Goal: Task Accomplishment & Management: Complete application form

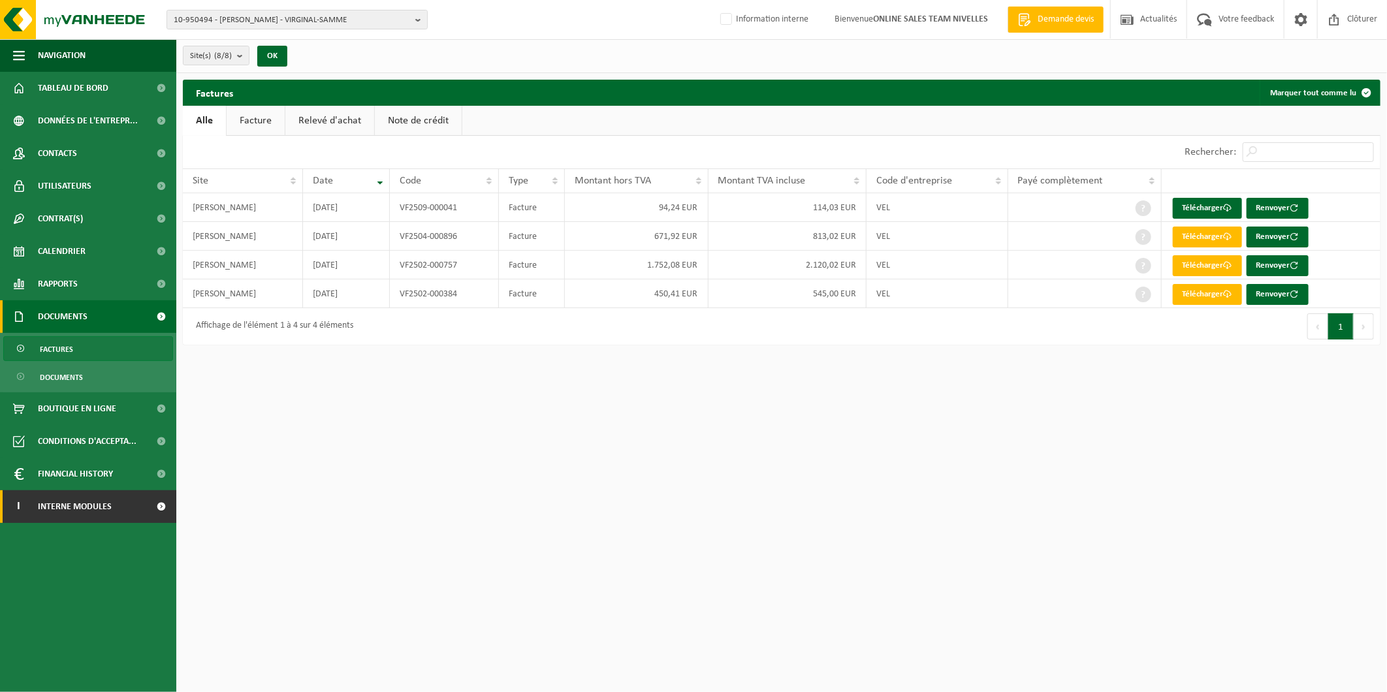
click at [127, 514] on link "I Interne modules" at bounding box center [88, 506] width 176 height 33
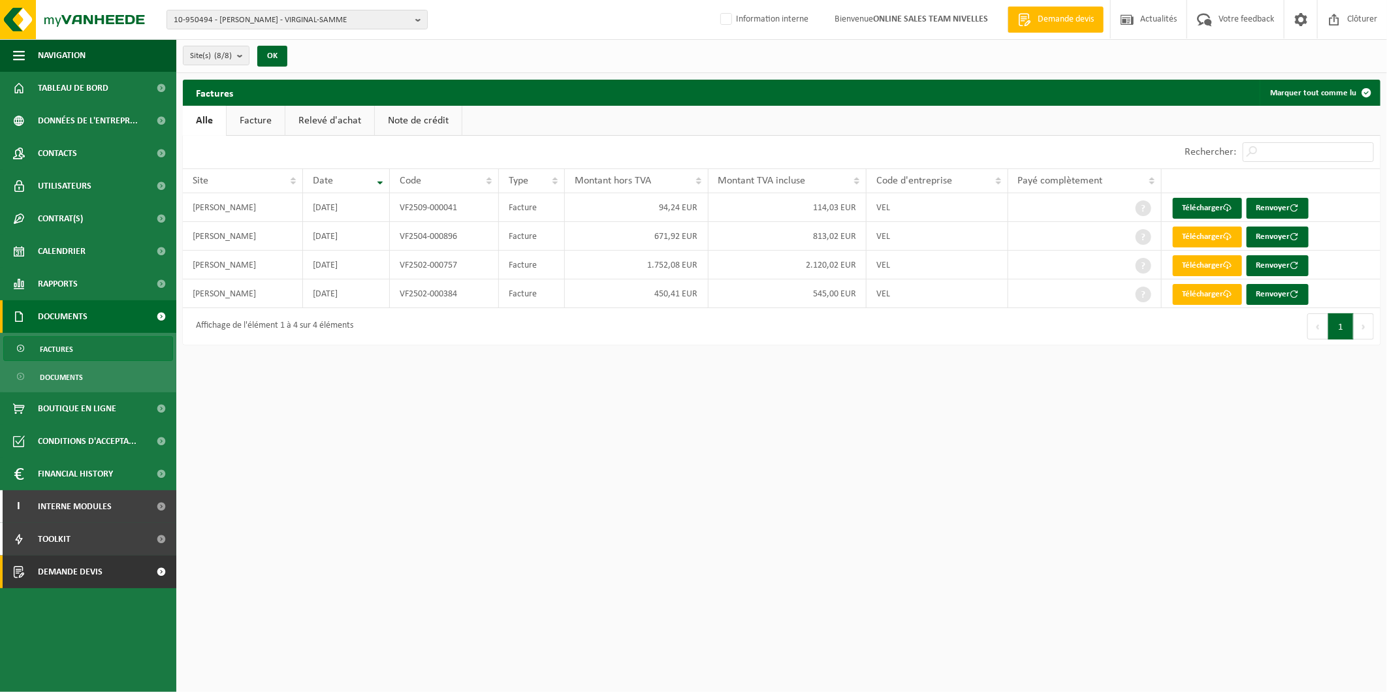
click at [86, 564] on span "Demande devis" at bounding box center [70, 572] width 65 height 33
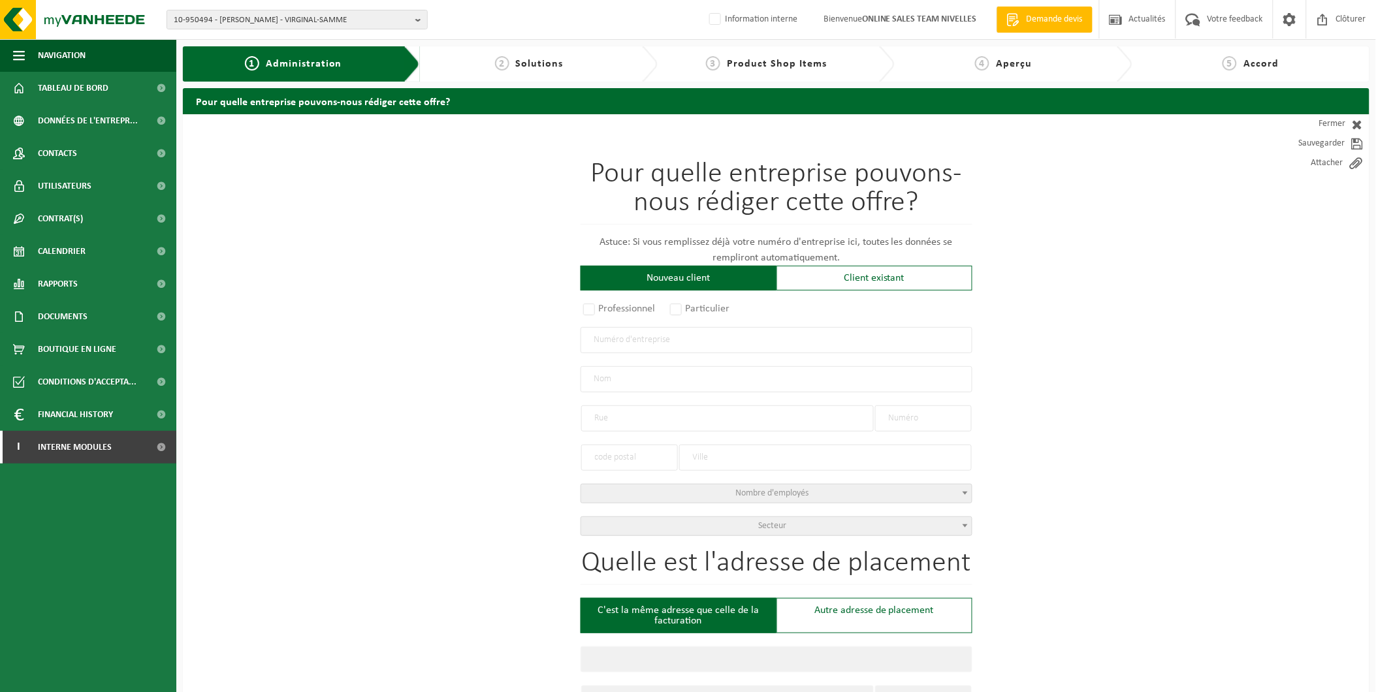
click at [632, 338] on input "text" at bounding box center [777, 340] width 392 height 26
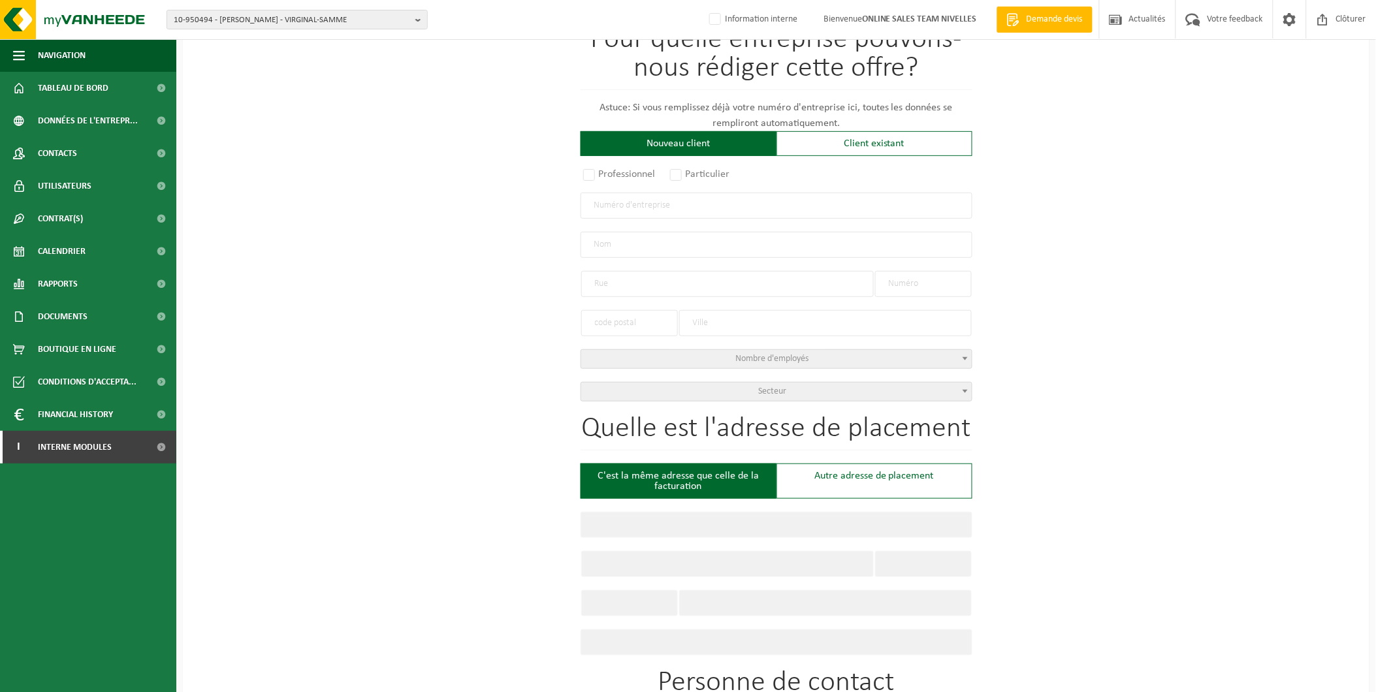
scroll to position [145, 0]
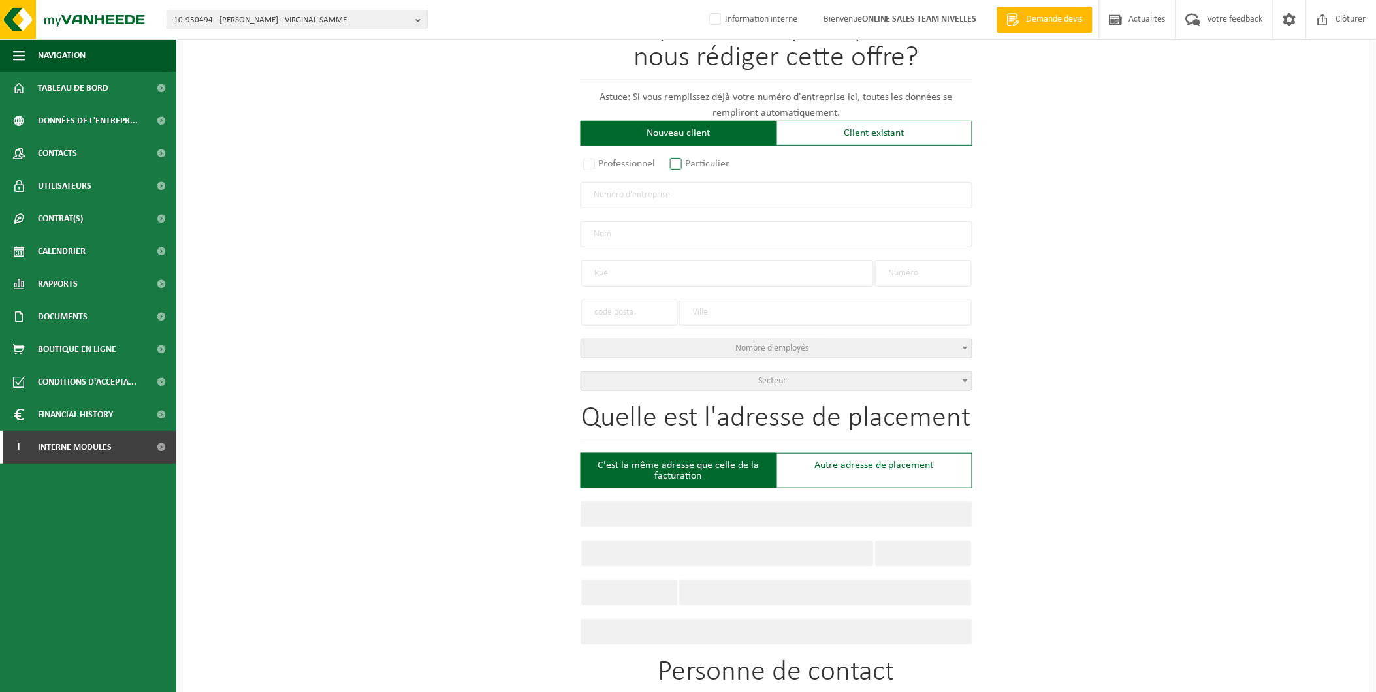
click at [682, 158] on label "Particulier" at bounding box center [700, 164] width 67 height 18
click at [689, 306] on input "Particulier" at bounding box center [693, 310] width 8 height 8
radio input "true"
select select "P"
select select "1707"
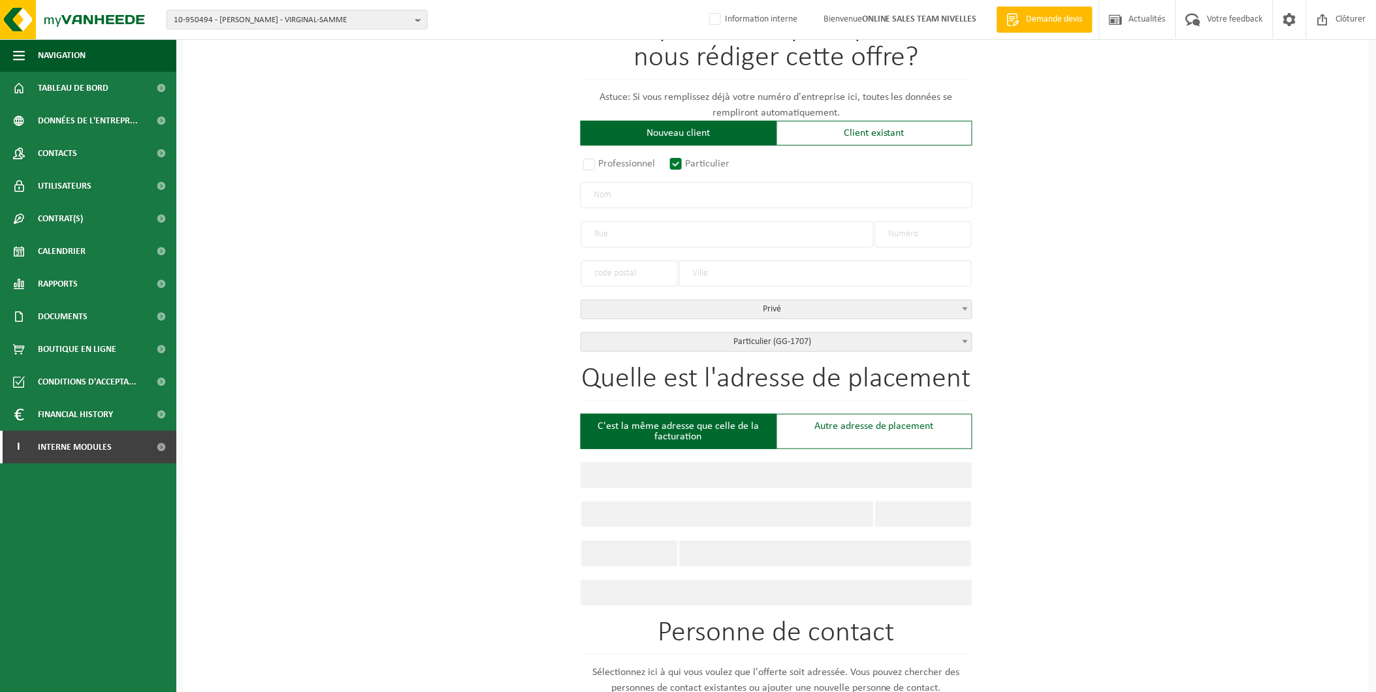
click at [657, 191] on input "text" at bounding box center [777, 195] width 392 height 26
type input "Beghin Axel"
click at [630, 238] on input "text" at bounding box center [727, 234] width 293 height 26
type input "Chemin de catomoreau"
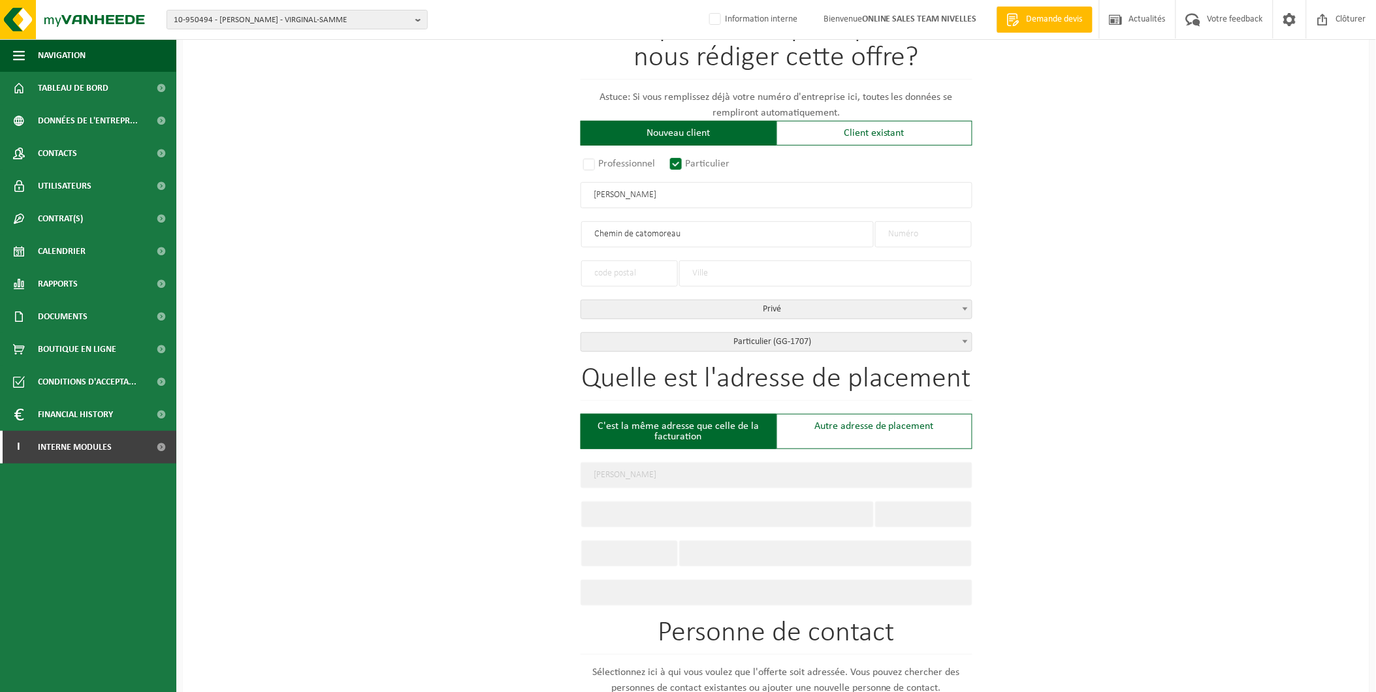
type input "Chemin de catomoreau"
click at [615, 273] on input "text" at bounding box center [629, 274] width 97 height 26
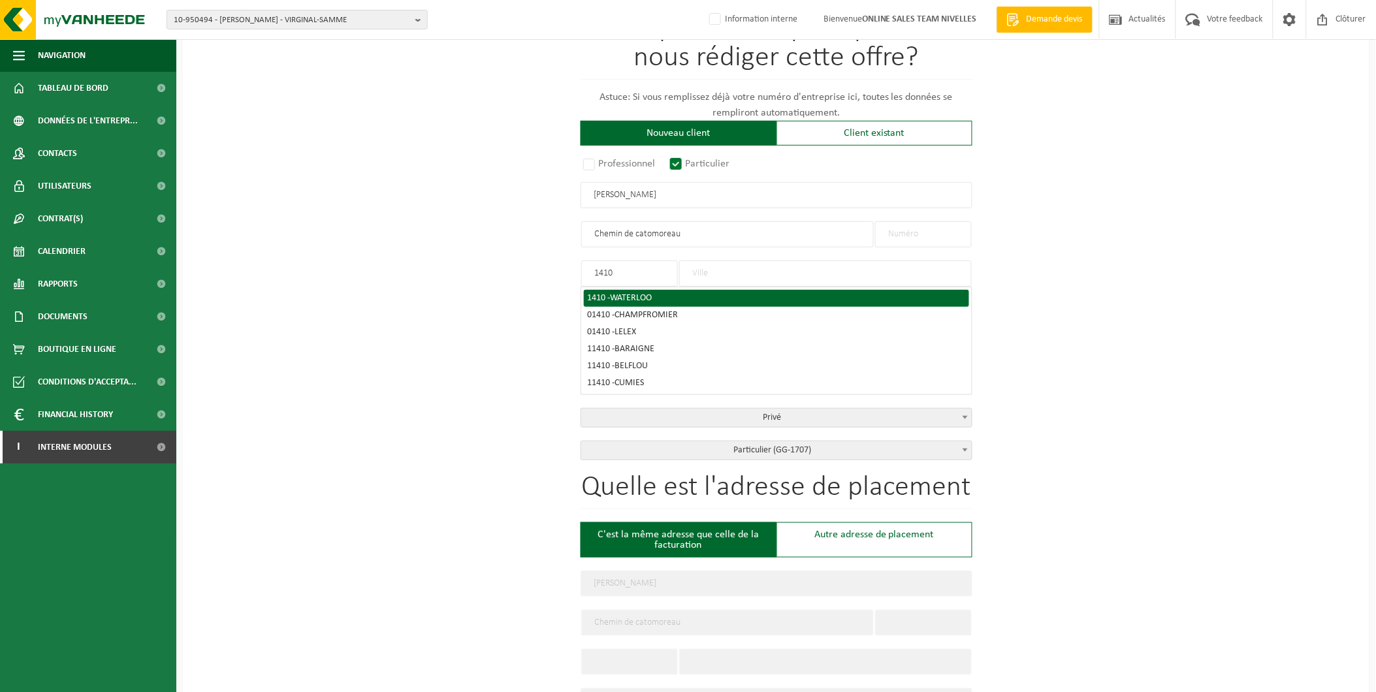
type input "1410"
click at [597, 294] on div "1410 - WATERLOO" at bounding box center [776, 298] width 377 height 9
type input "WATERLOO"
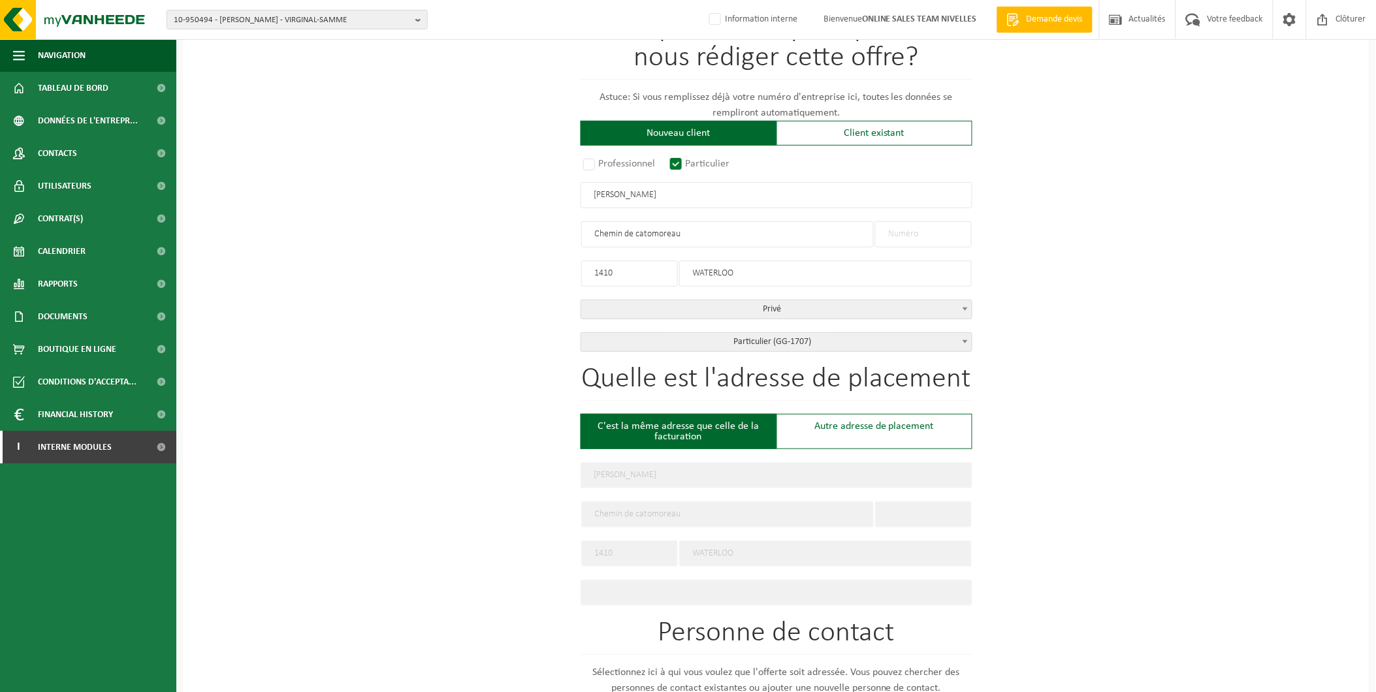
click at [945, 232] on input "text" at bounding box center [923, 234] width 97 height 26
type input "8"
click at [1259, 220] on div "Pour quelle entreprise pouvons-nous rédiger cette offre? Astuce: Si vous rempli…" at bounding box center [776, 546] width 1186 height 1154
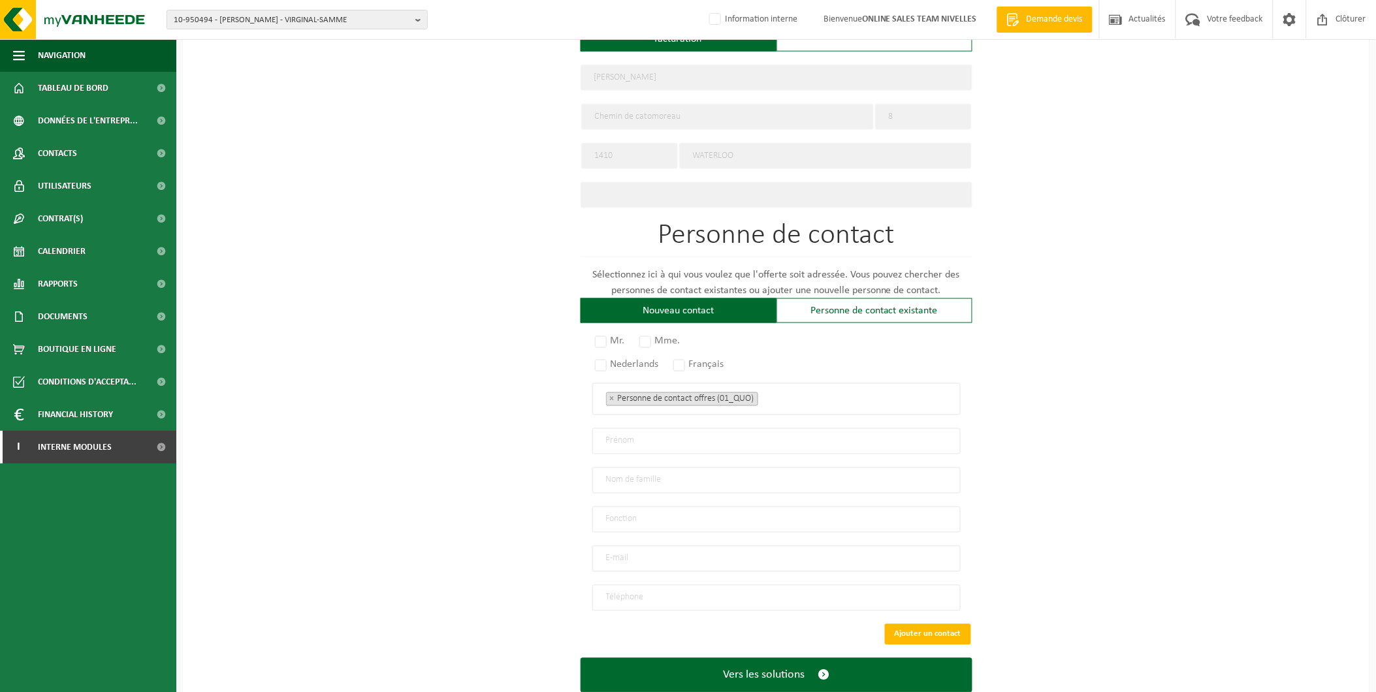
scroll to position [573, 0]
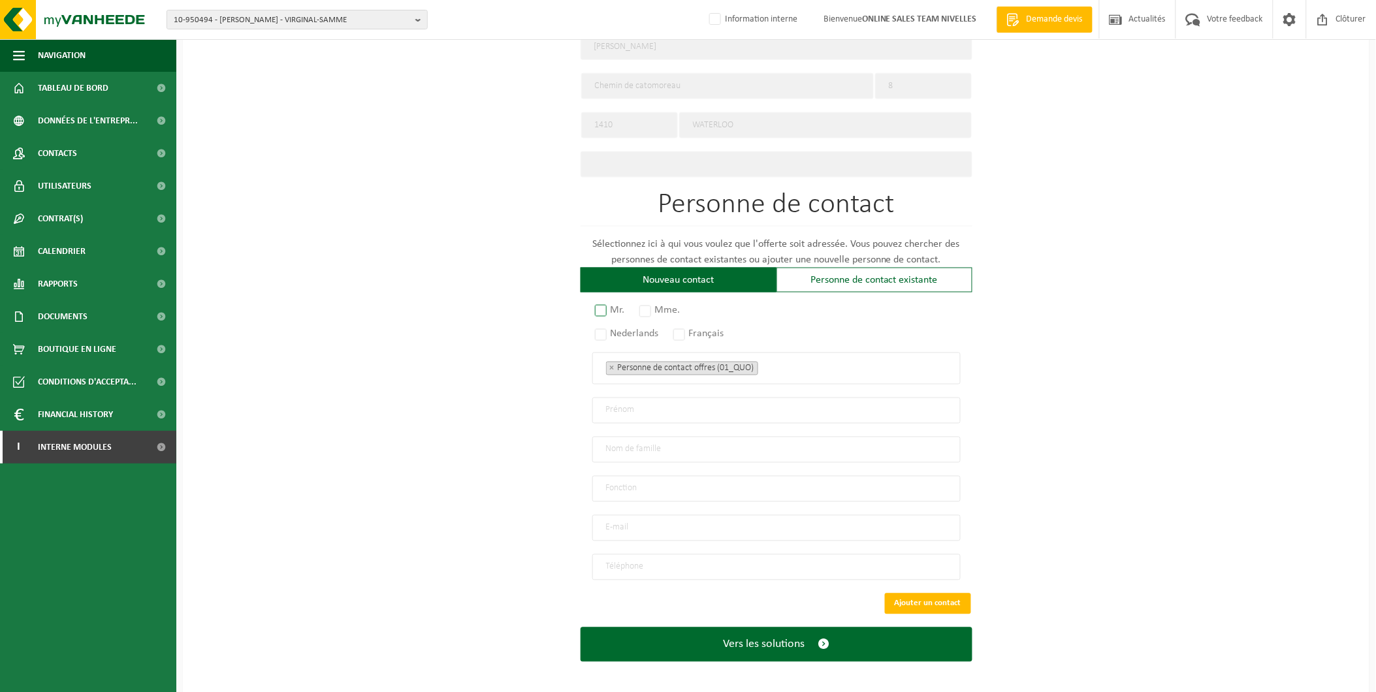
click at [607, 304] on label "Mr." at bounding box center [610, 311] width 37 height 18
radio input "true"
click at [686, 330] on label "Français" at bounding box center [699, 334] width 57 height 18
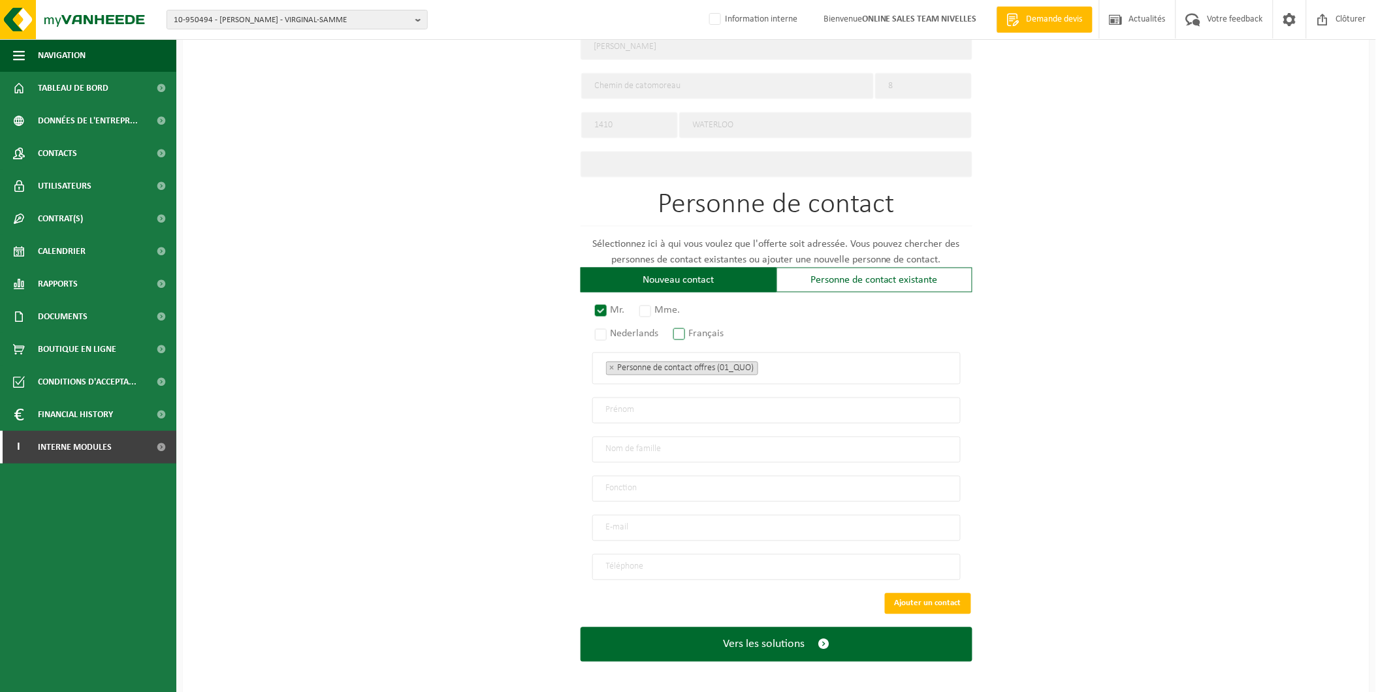
radio input "true"
click at [631, 526] on input "email" at bounding box center [776, 528] width 368 height 26
type input "axel.beghin@icloud.com"
click at [648, 556] on input "tel" at bounding box center [776, 567] width 368 height 26
type input "+33 6 74 02 04 00"
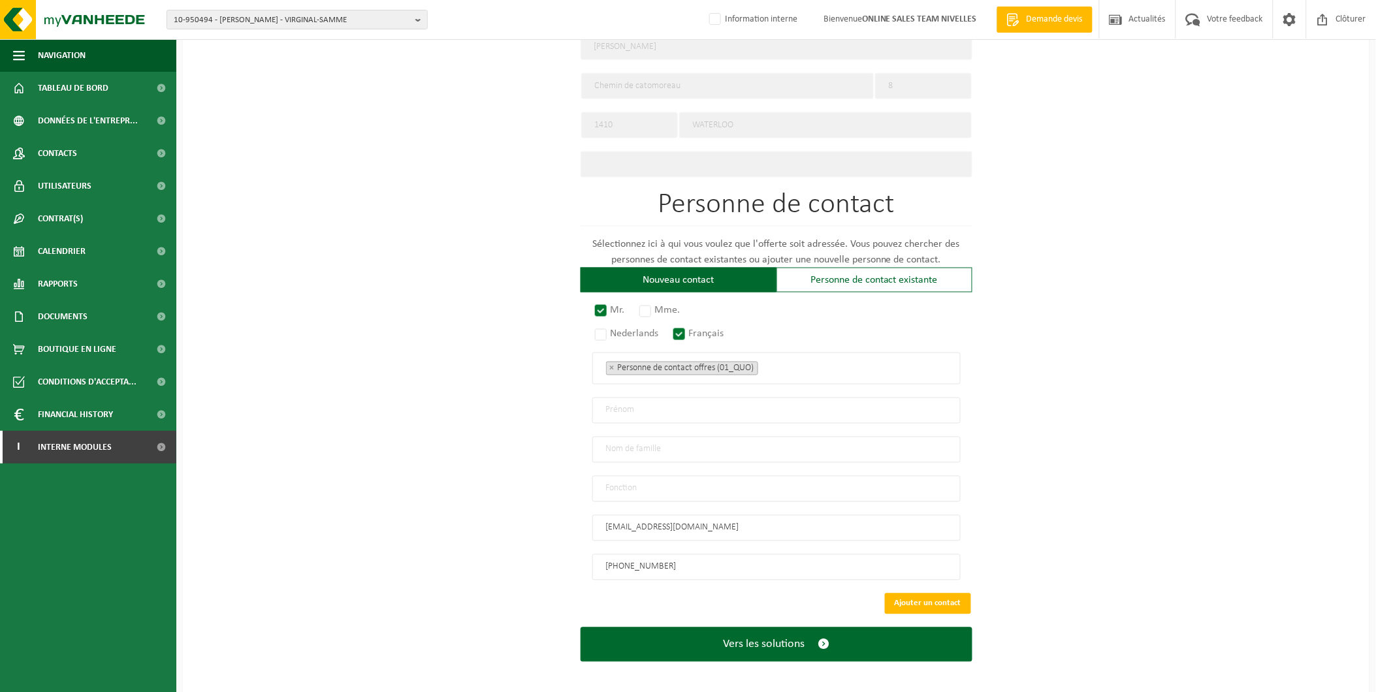
drag, startPoint x: 640, startPoint y: 405, endPoint x: 660, endPoint y: 412, distance: 21.5
click at [640, 405] on input "text" at bounding box center [776, 411] width 368 height 26
type input "Axel"
type input "Beghin"
click at [682, 481] on input "text" at bounding box center [776, 489] width 368 height 26
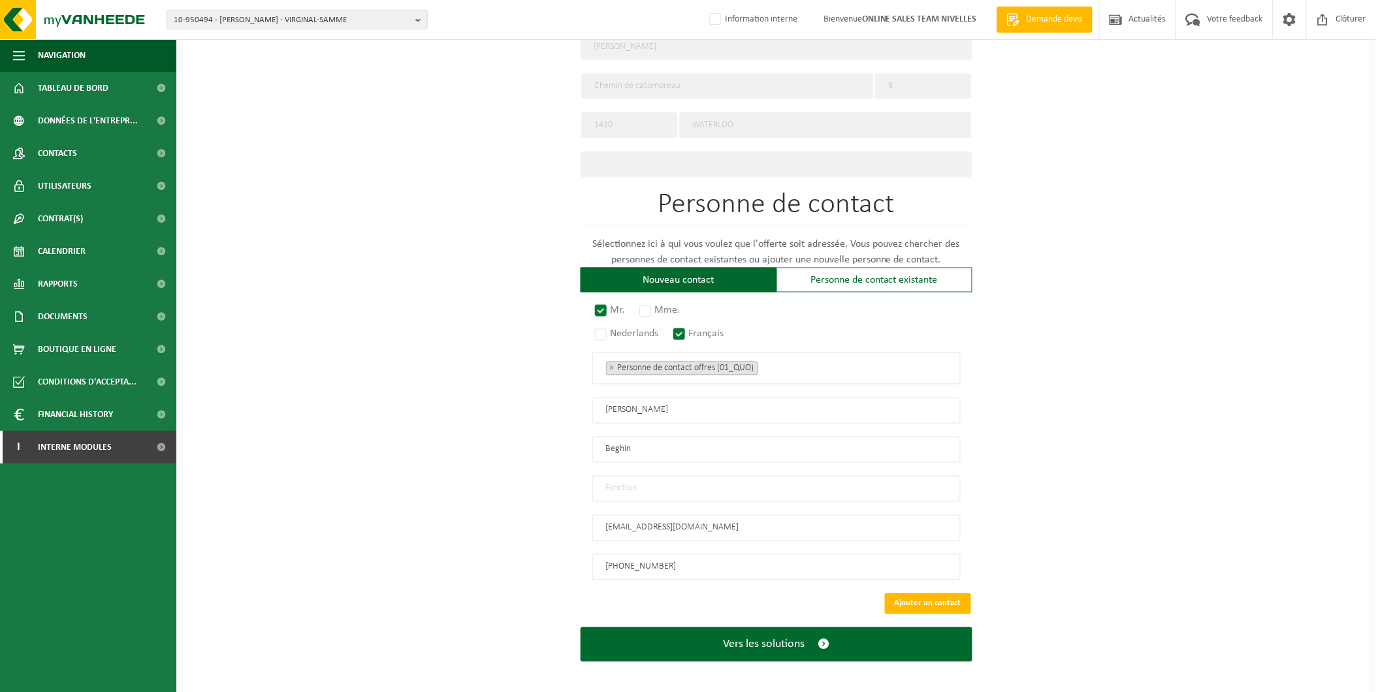
type input "Manager"
click at [943, 595] on button "Ajouter un contact" at bounding box center [928, 604] width 86 height 21
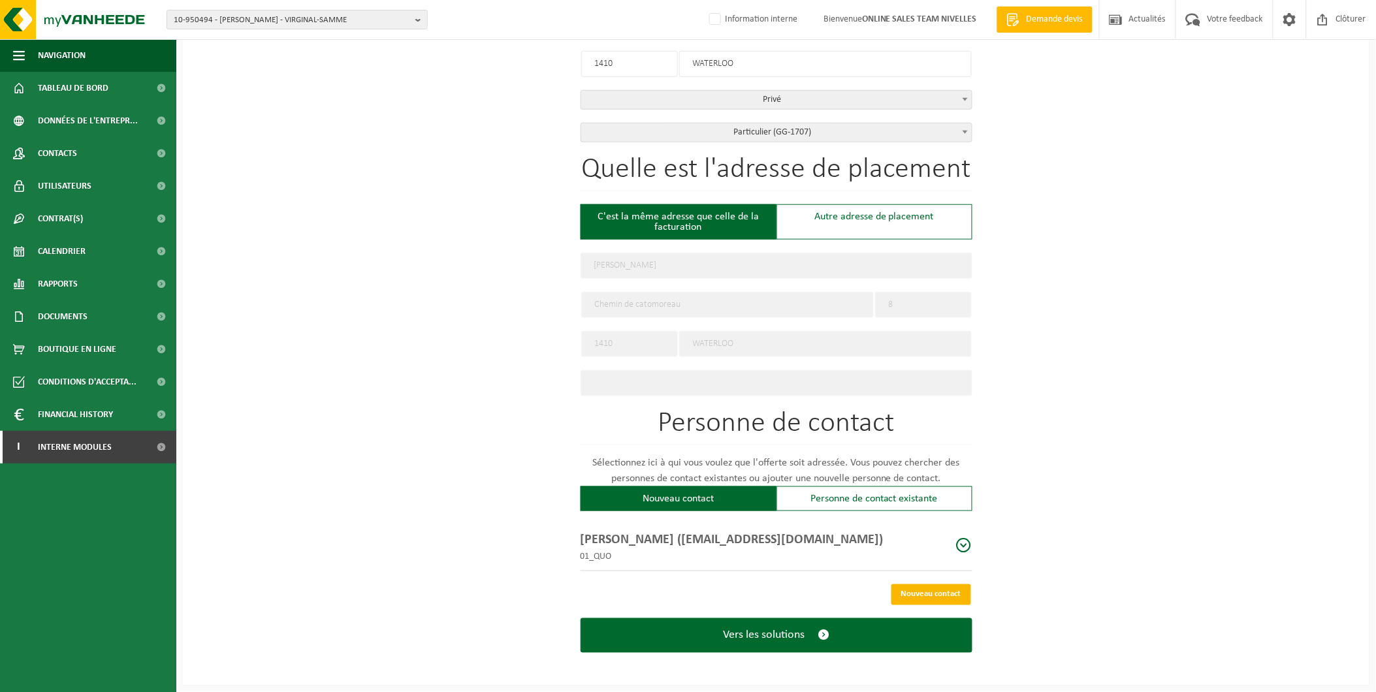
scroll to position [350, 0]
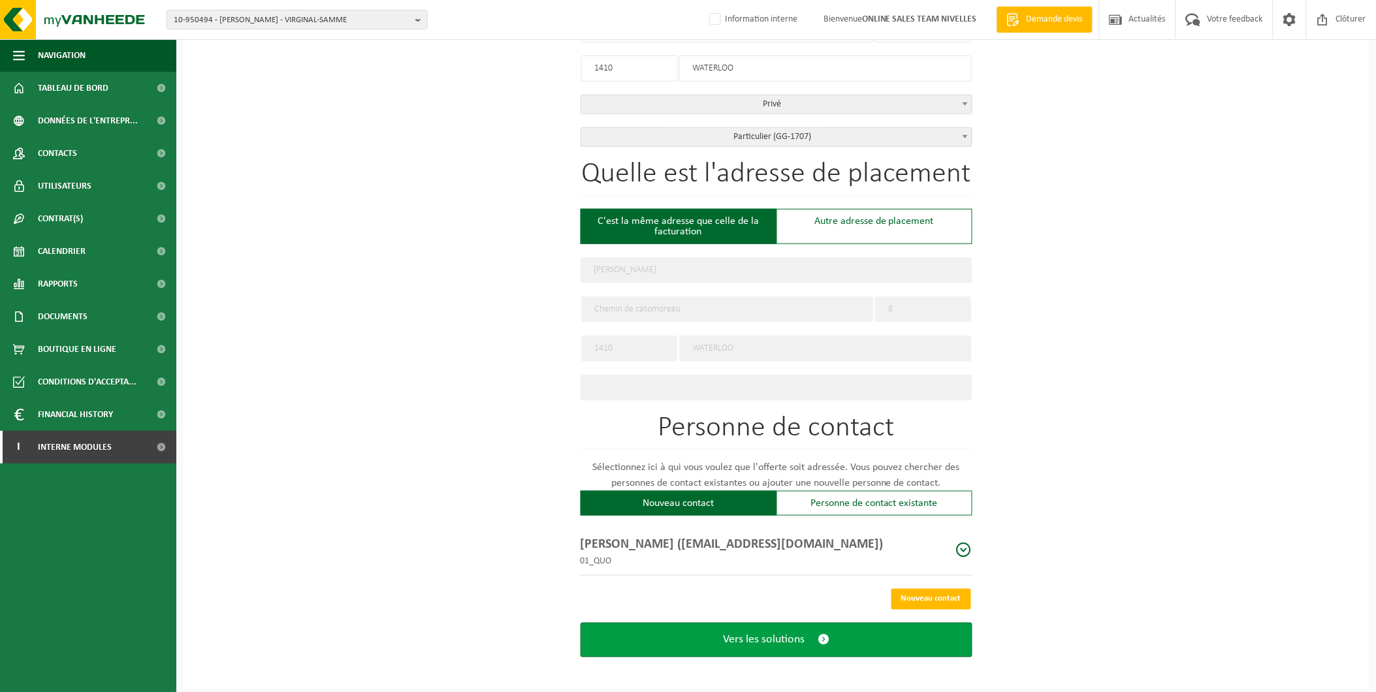
click at [773, 643] on button "Vers les solutions" at bounding box center [777, 640] width 392 height 35
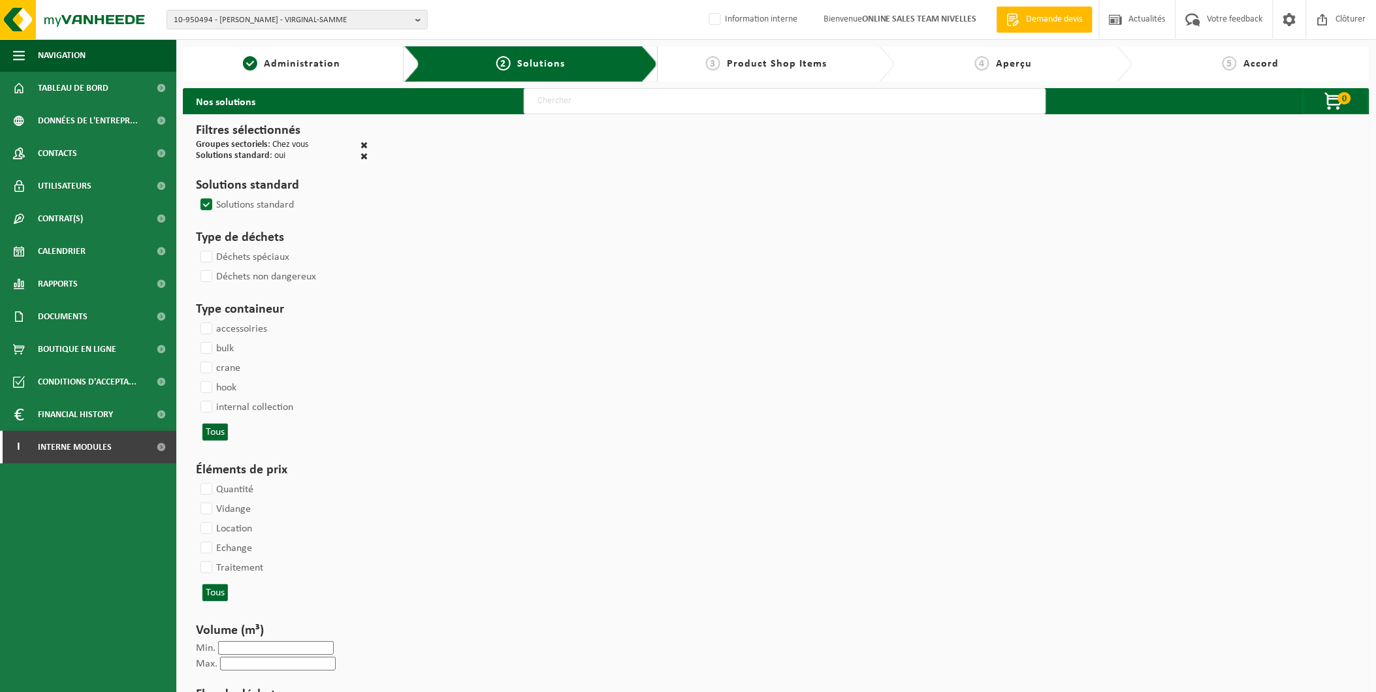
click at [606, 108] on input "text" at bounding box center [785, 101] width 522 height 26
type input "000291"
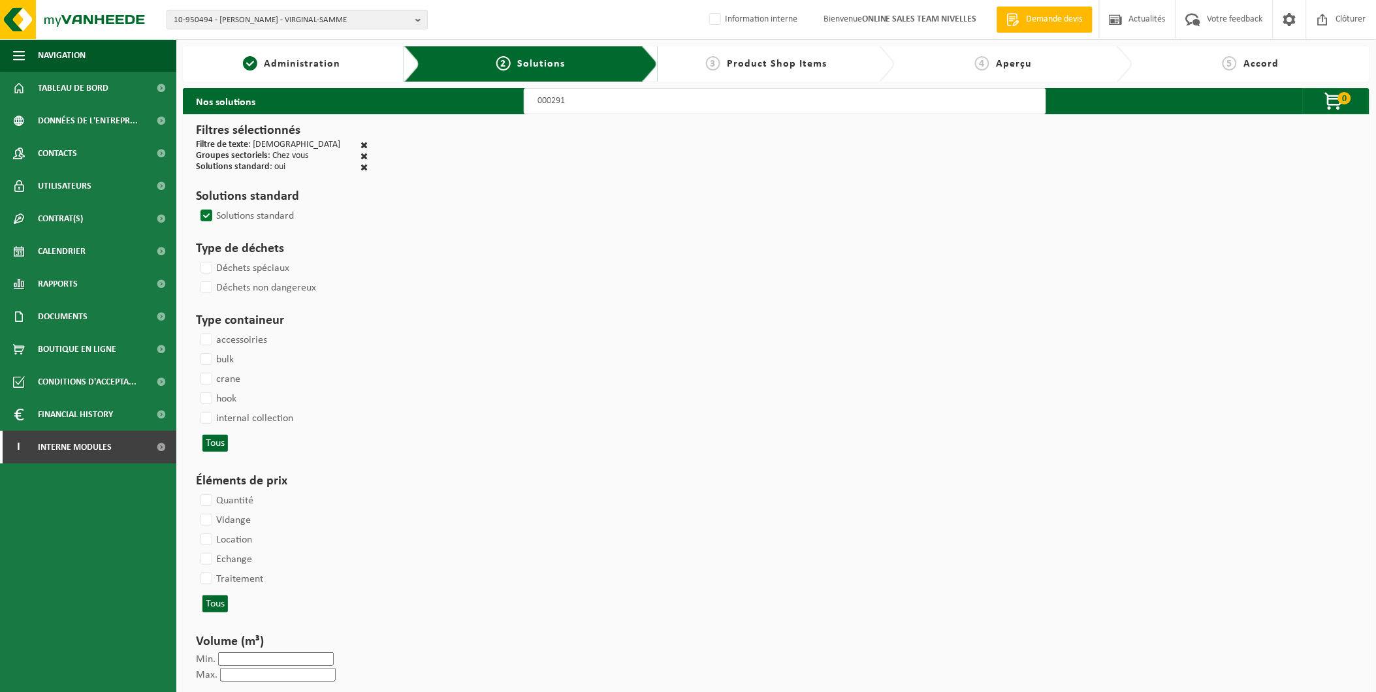
select select
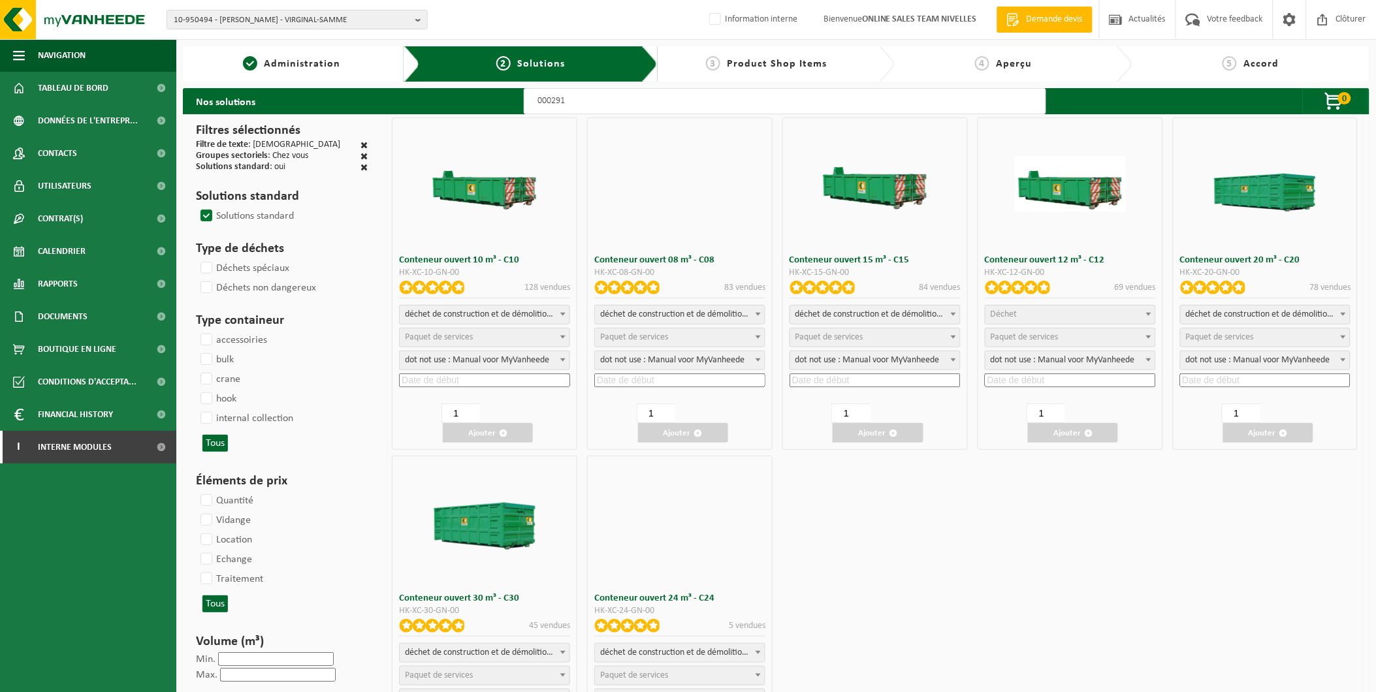
select select
select select "197"
select select
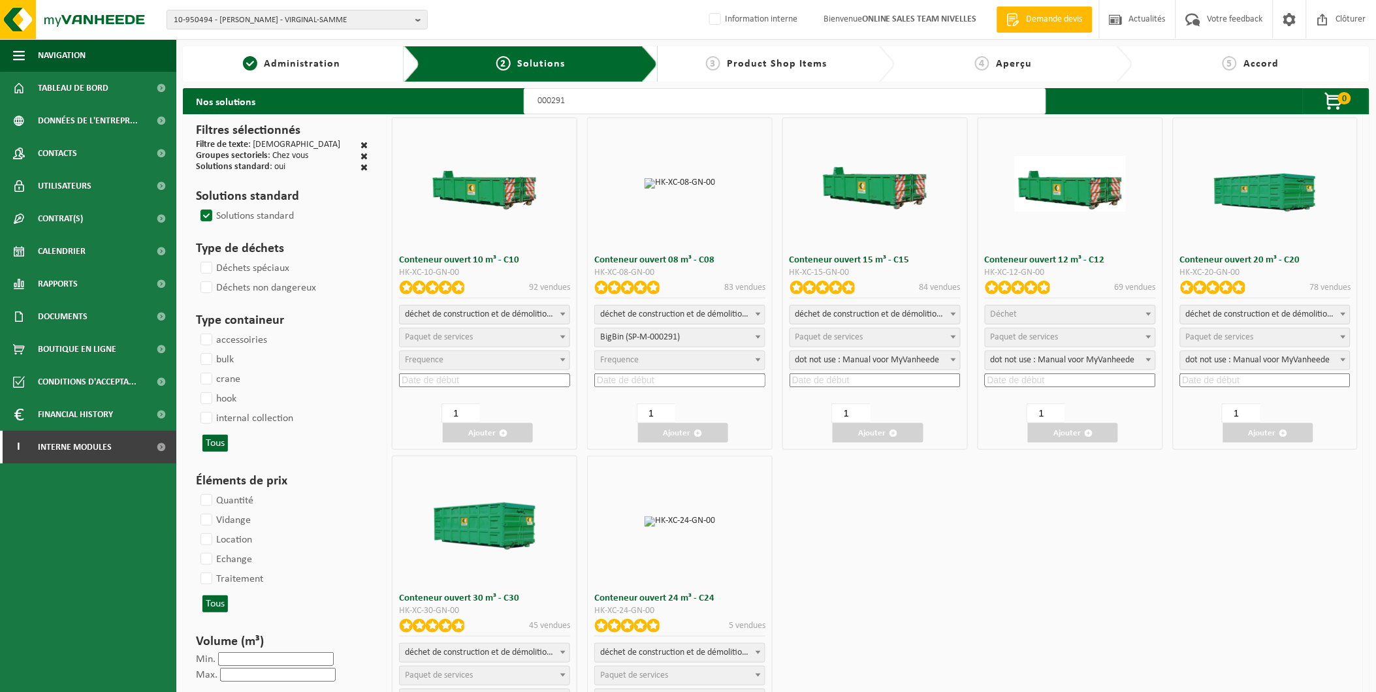
select select
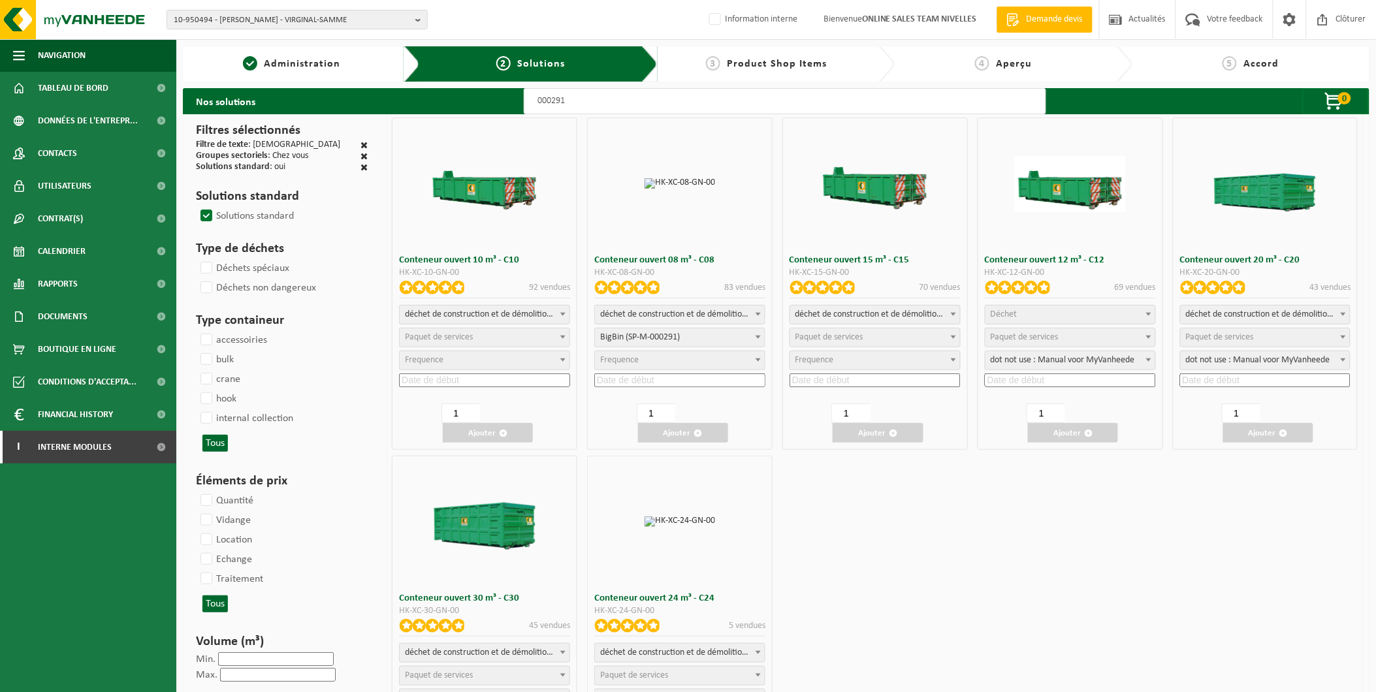
select select "197"
select select
select select "25"
select select "197"
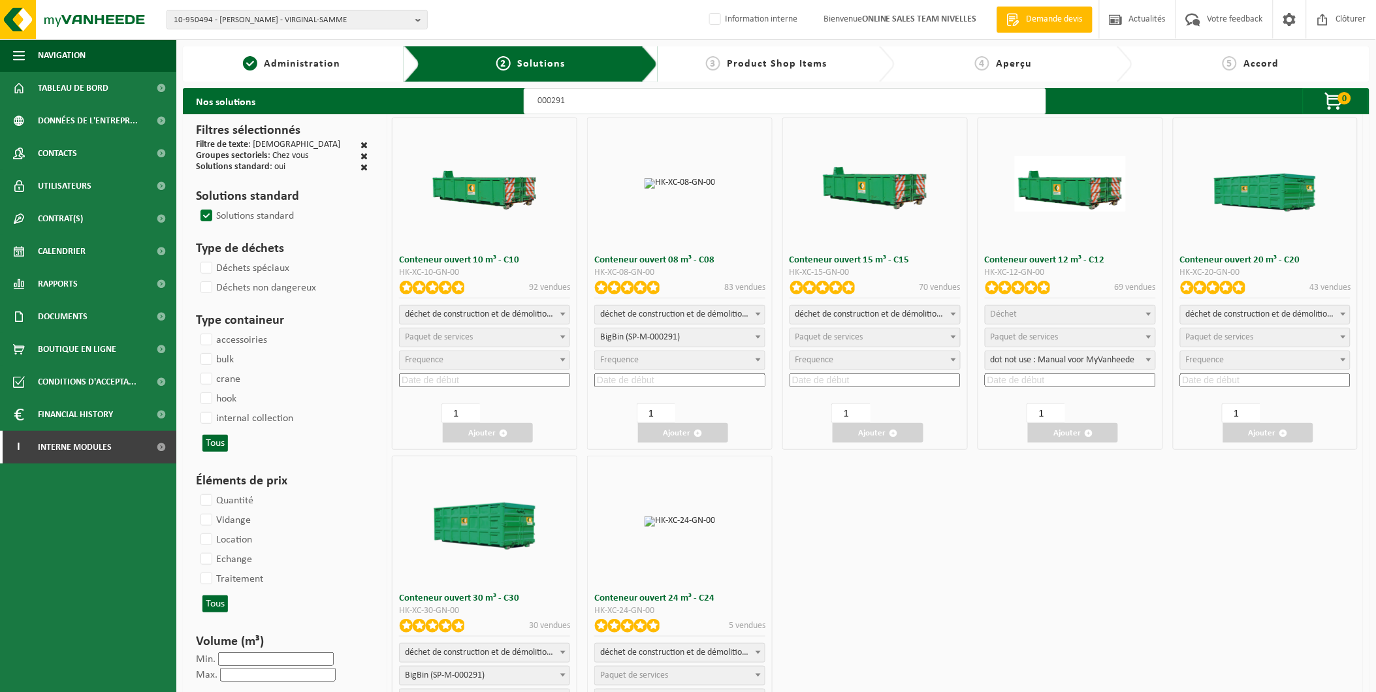
select select
select select "25"
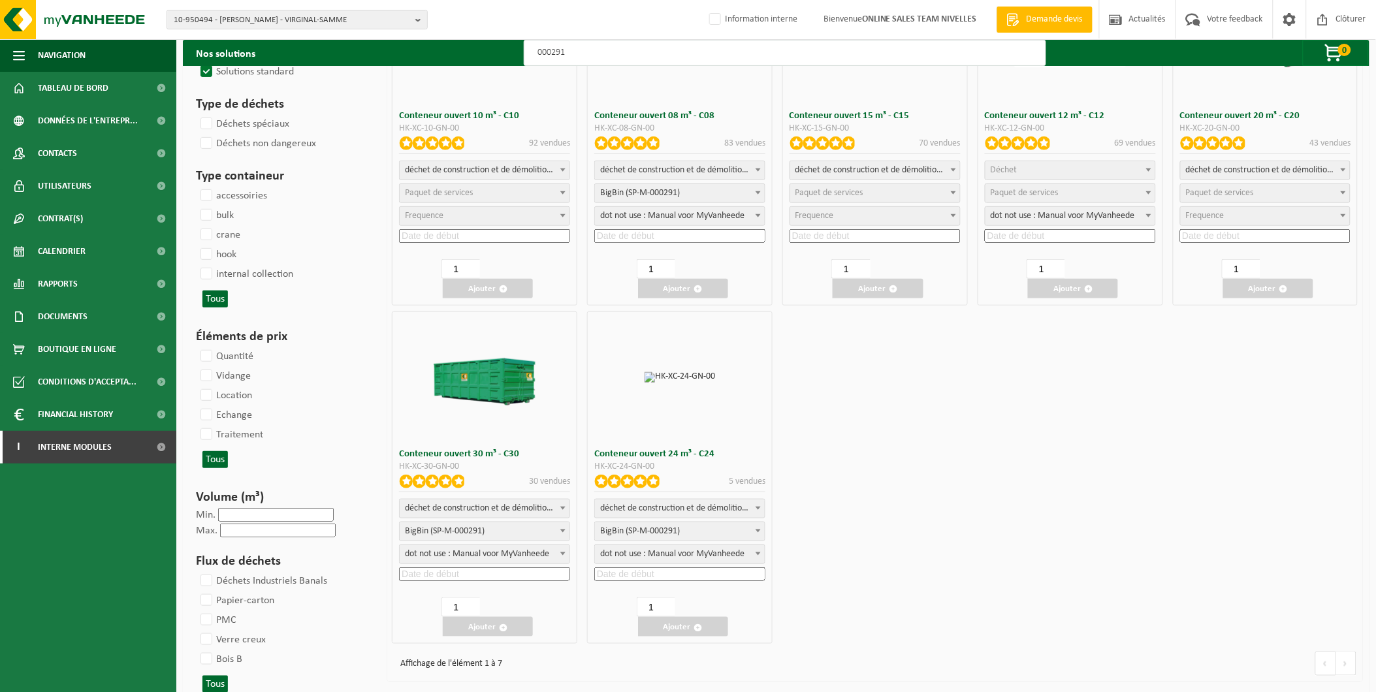
scroll to position [145, 0]
click at [716, 573] on input at bounding box center [679, 574] width 171 height 14
click at [654, 577] on input at bounding box center [679, 574] width 171 height 14
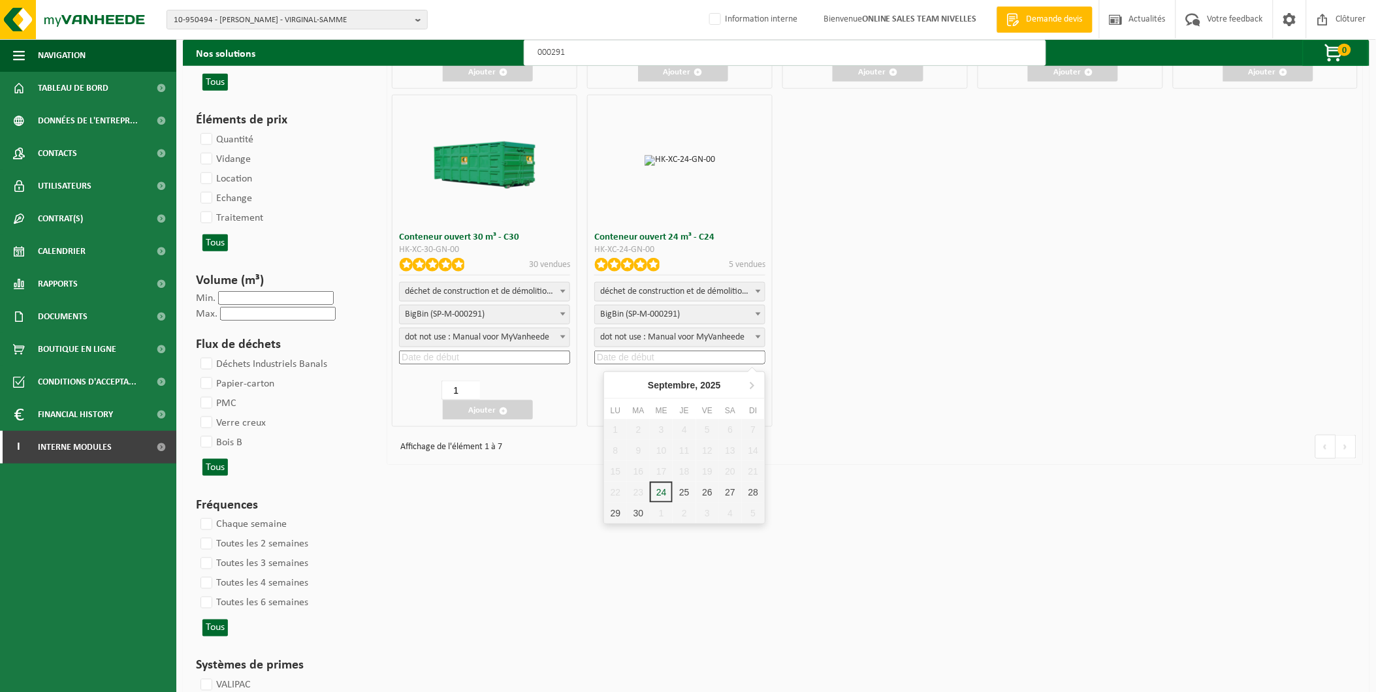
scroll to position [362, 0]
click at [709, 488] on div "26" at bounding box center [707, 491] width 23 height 21
type input "2025-09-26"
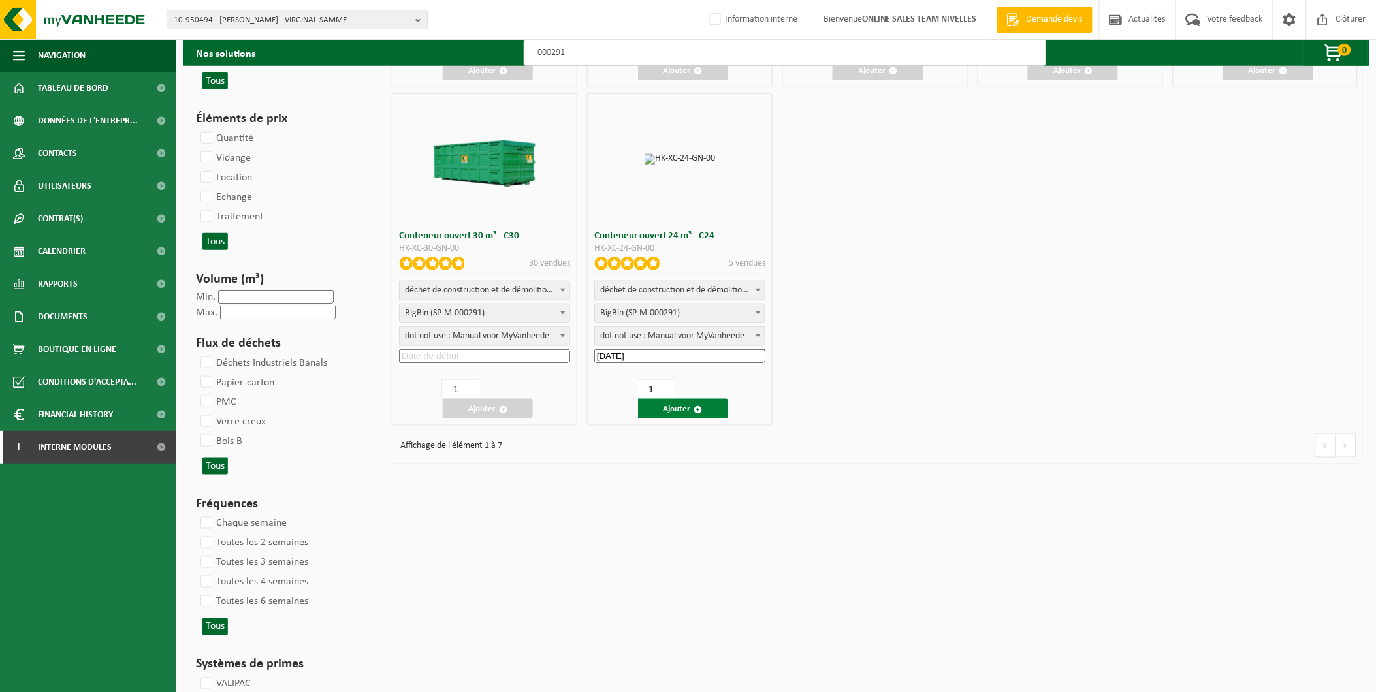
click at [702, 406] on span "button" at bounding box center [698, 410] width 8 height 8
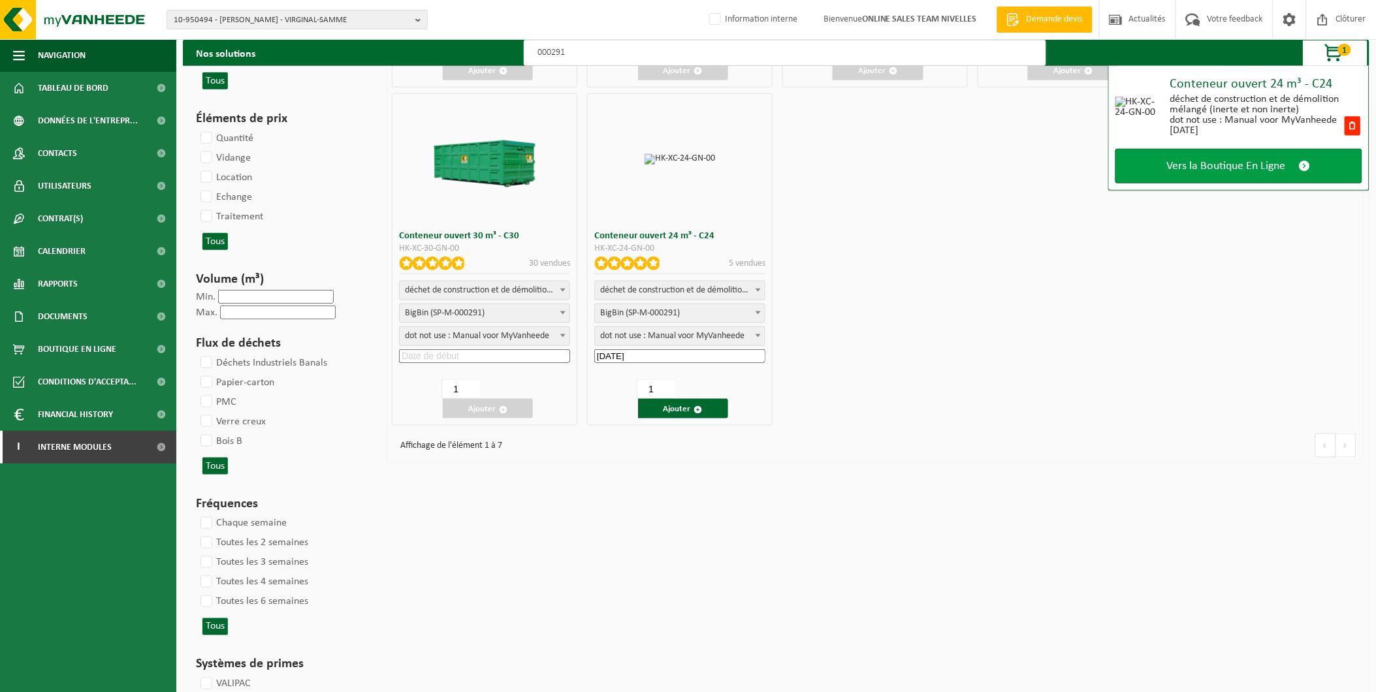
click at [1224, 160] on span "Vers la Boutique En Ligne" at bounding box center [1226, 166] width 119 height 14
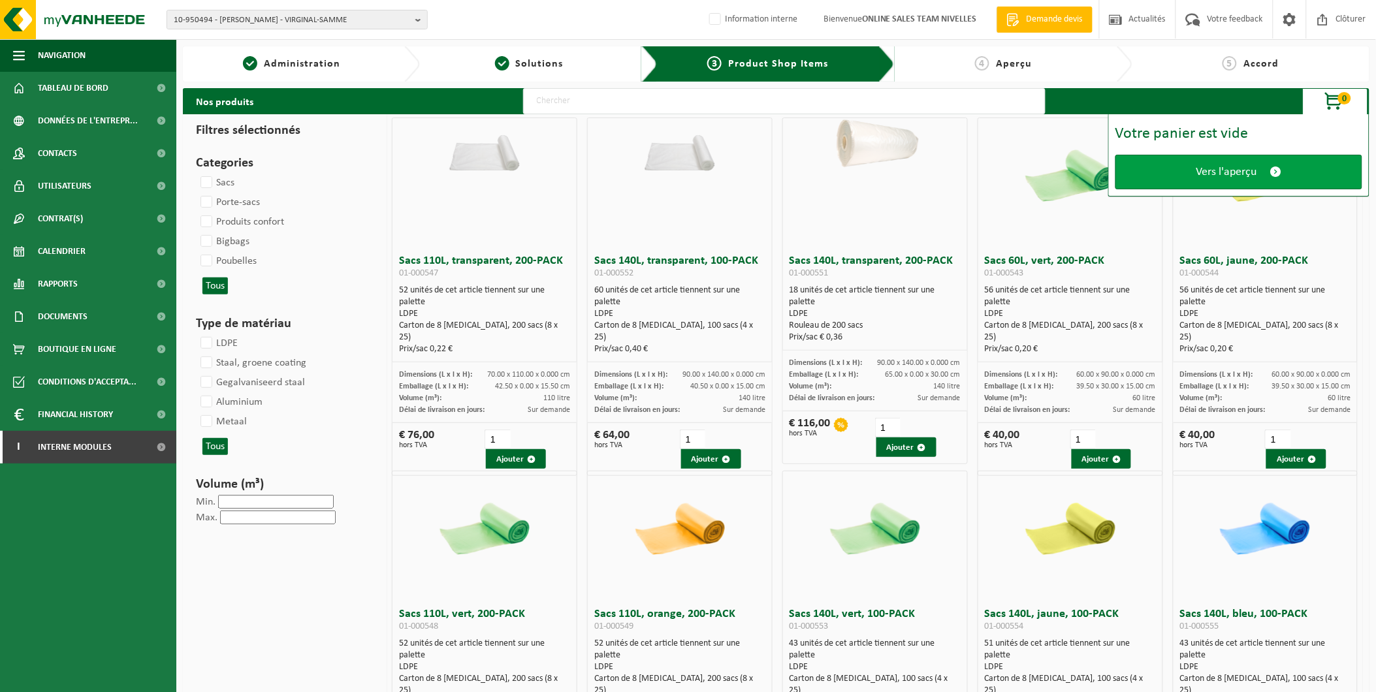
click at [1245, 168] on span "Vers l'aperçu" at bounding box center [1226, 172] width 61 height 14
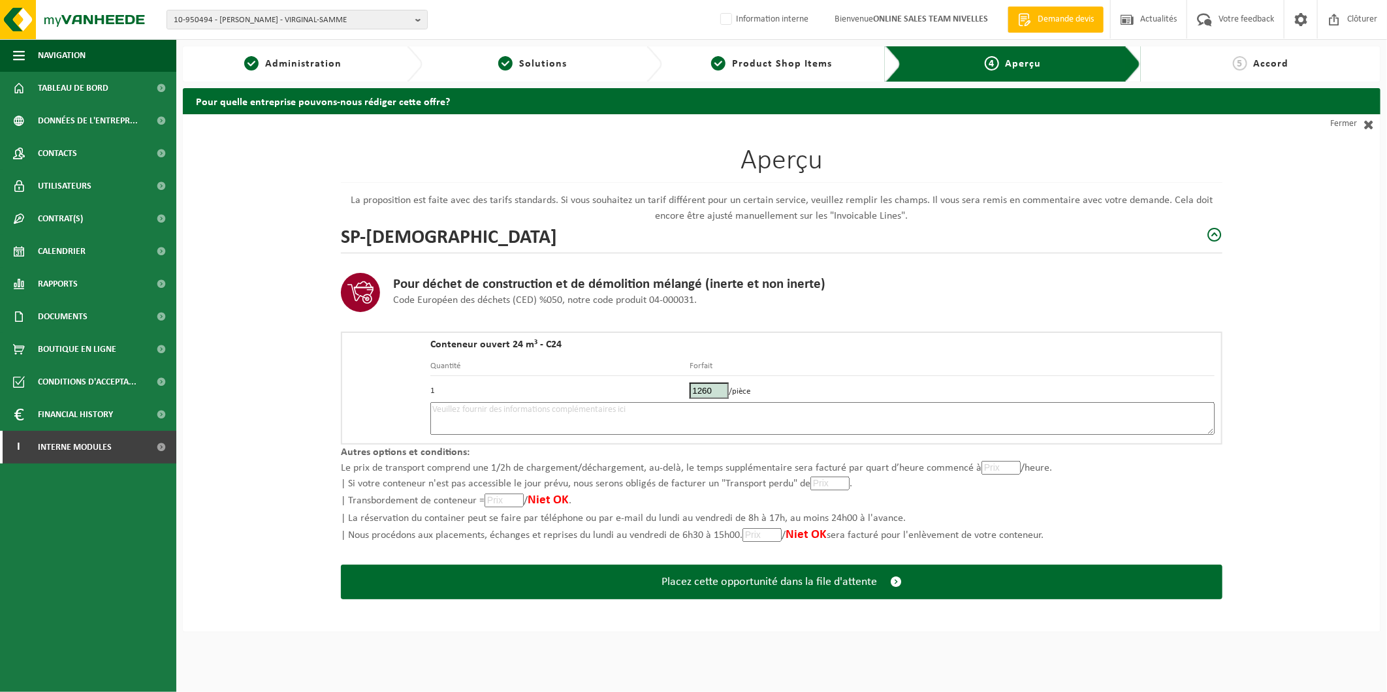
click at [562, 415] on textarea at bounding box center [822, 418] width 784 height 33
click at [1032, 409] on textarea "Placement 26/09 - tout venant - le n° de maison n'est pas indiqué sur la maison…" at bounding box center [822, 418] width 784 height 33
paste textarea "33674020400"
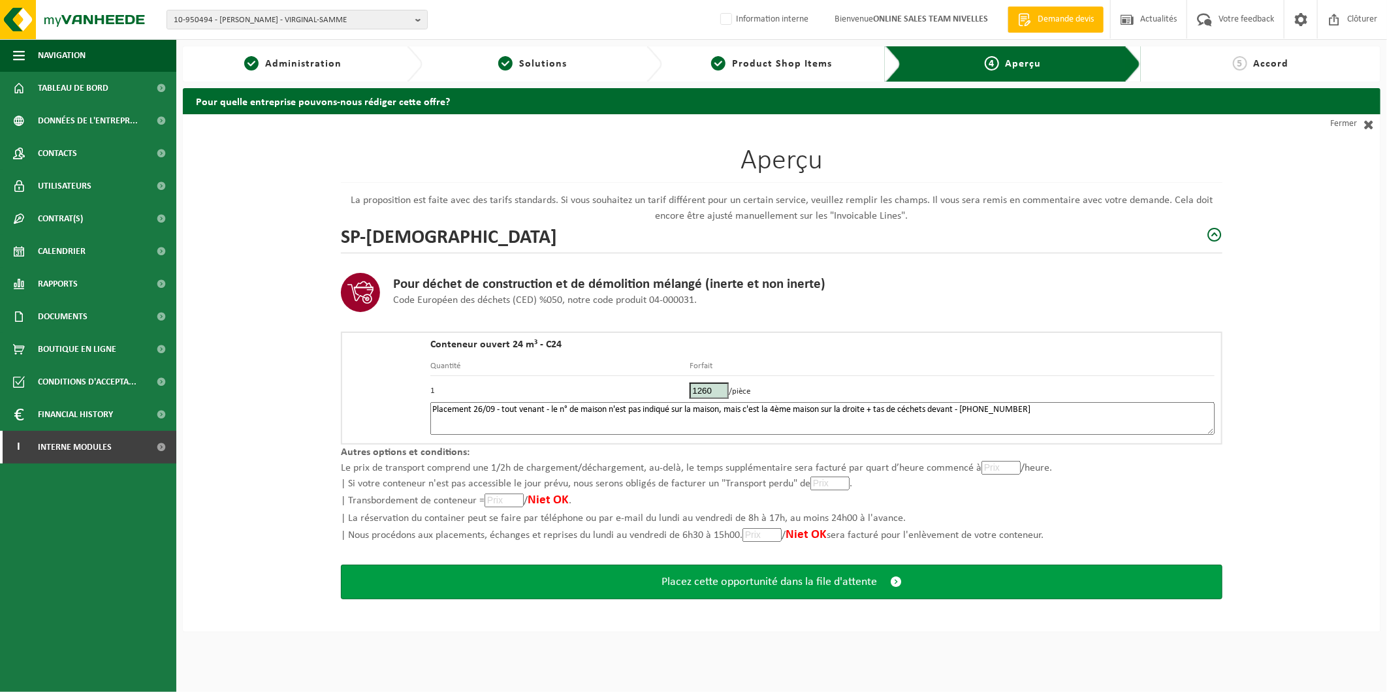
type textarea "Placement 26/09 - tout venant - le n° de maison n'est pas indiqué sur la maison…"
click at [782, 582] on span "Placez cette opportunité dans la file d'attente" at bounding box center [768, 582] width 215 height 14
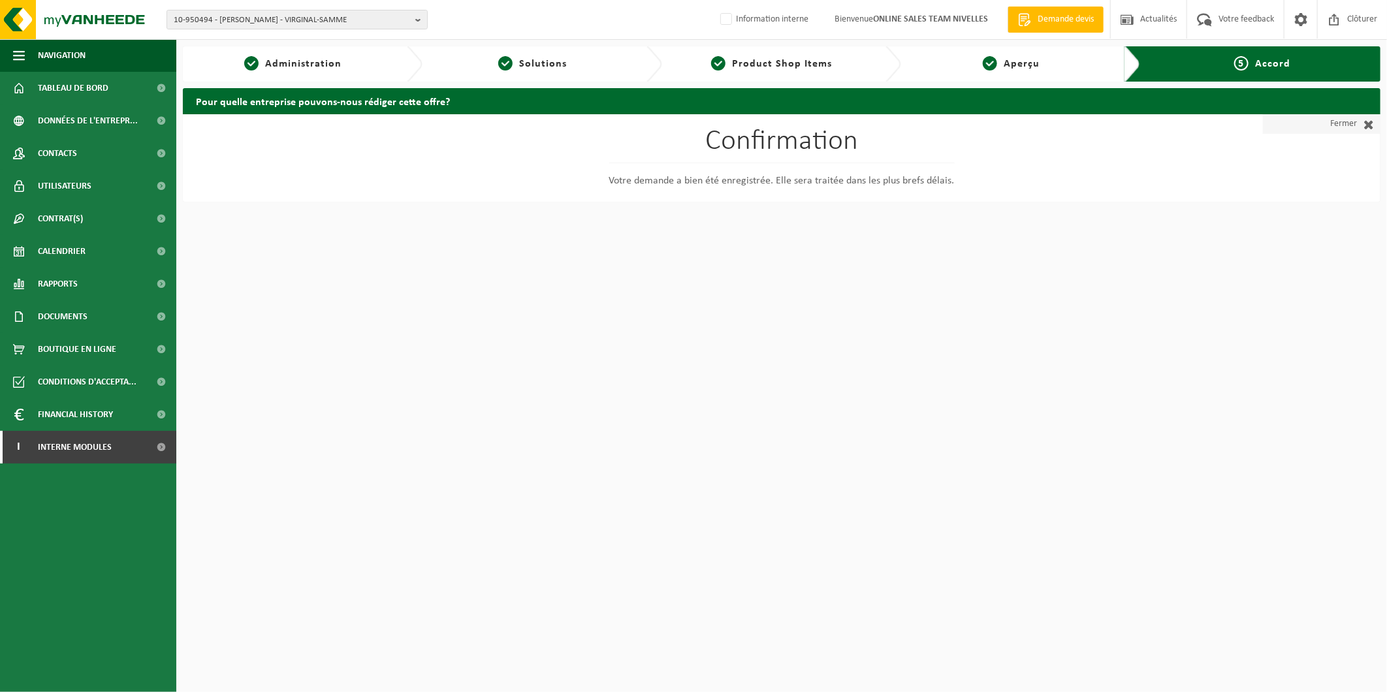
click at [1346, 127] on link "Fermer" at bounding box center [1322, 124] width 118 height 20
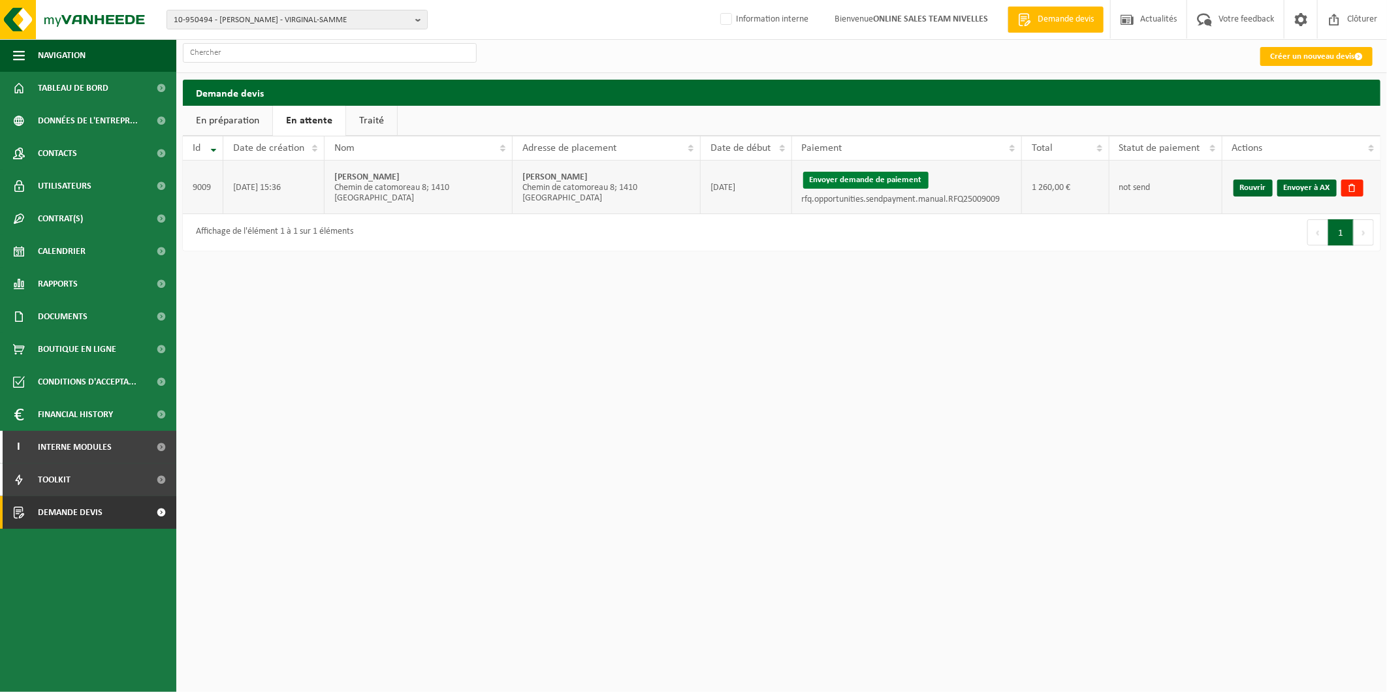
click at [899, 178] on button "Envoyer demande de paiement" at bounding box center [865, 180] width 125 height 17
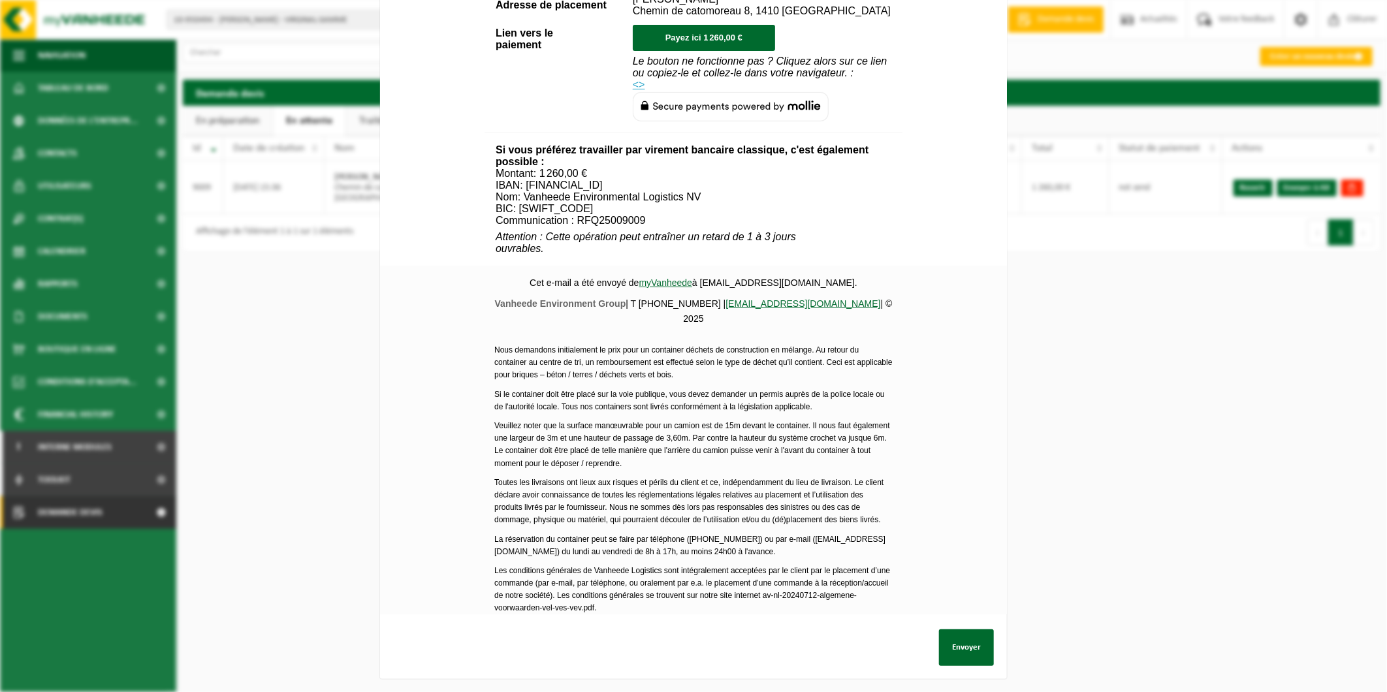
scroll to position [367, 0]
click at [961, 645] on button "Envoyer" at bounding box center [966, 647] width 55 height 37
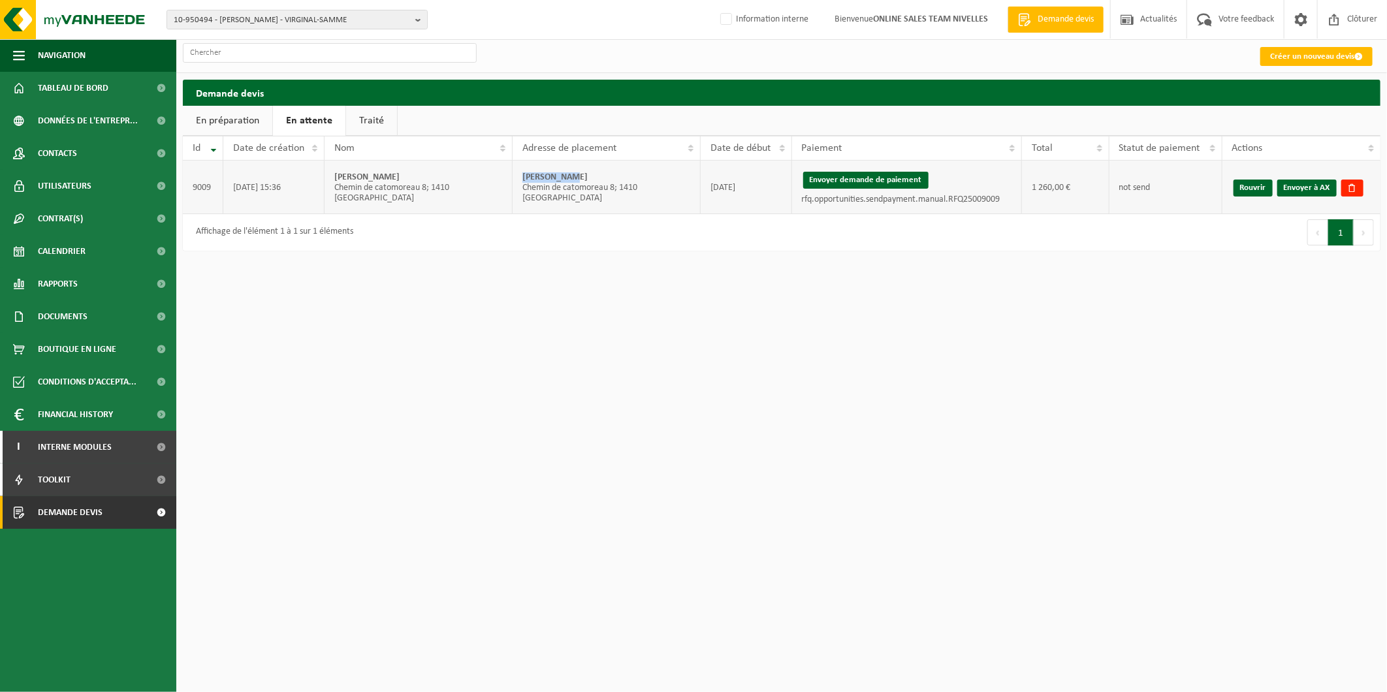
drag, startPoint x: 593, startPoint y: 183, endPoint x: 518, endPoint y: 186, distance: 74.5
click at [518, 186] on td "Beghin Axel Chemin de catomoreau 8; 1410 WATERLOO" at bounding box center [607, 188] width 188 height 54
copy strong "Beghin Axel"
click at [1307, 186] on link "Envoyer à AX" at bounding box center [1306, 188] width 59 height 17
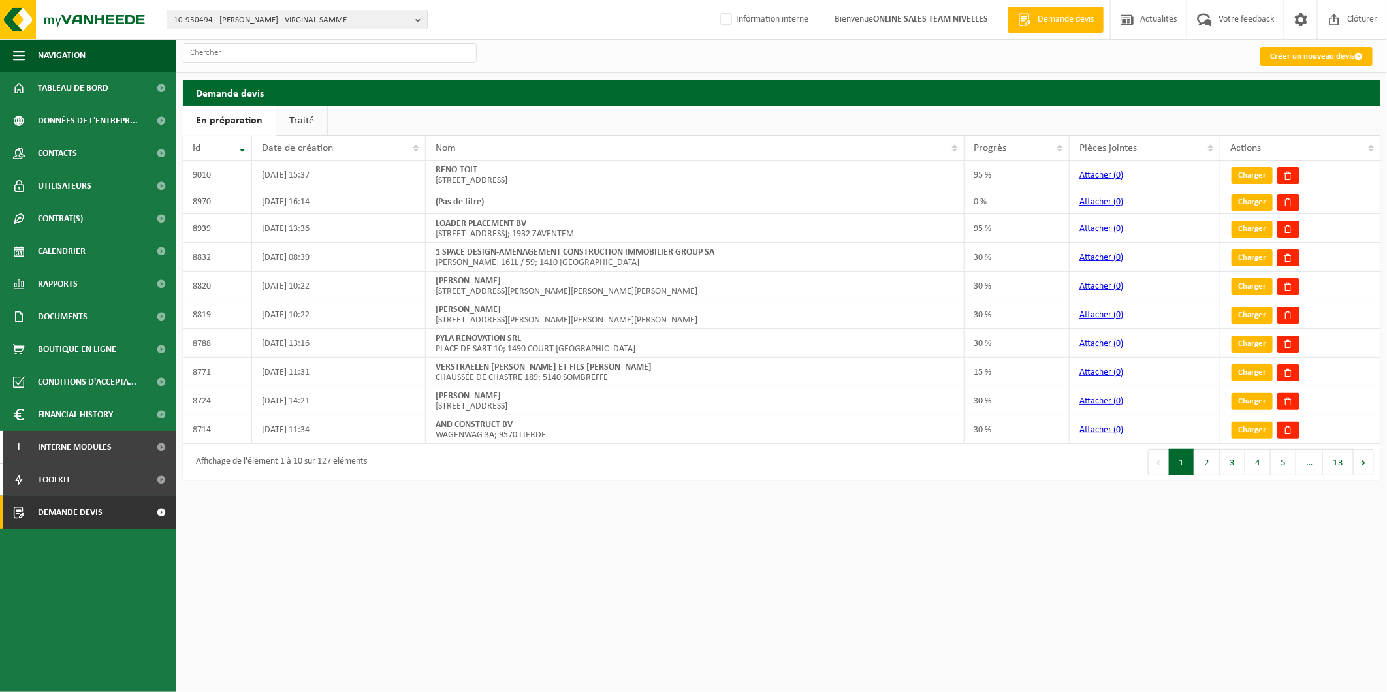
click at [303, 124] on link "Traité" at bounding box center [301, 121] width 51 height 30
